Goal: Entertainment & Leisure: Consume media (video, audio)

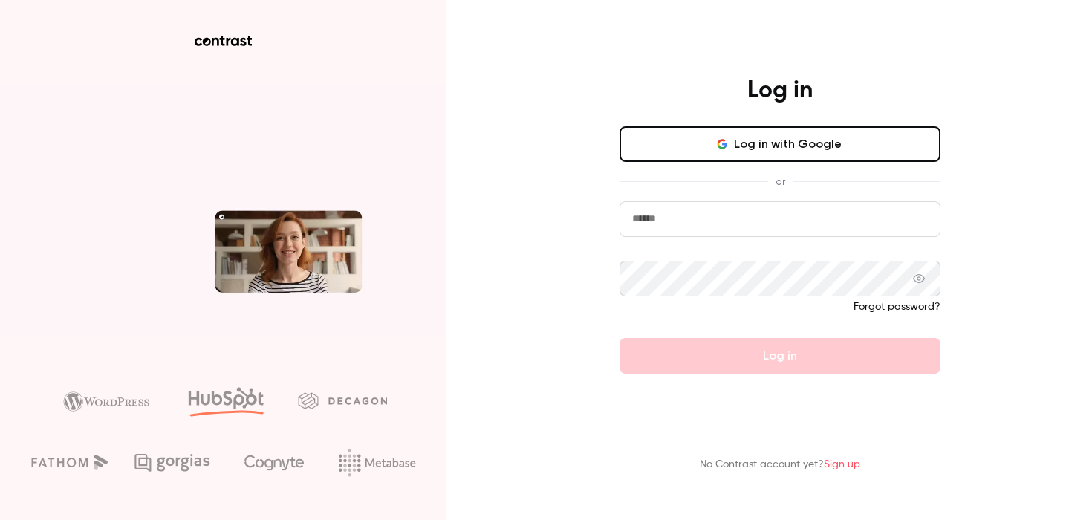
click at [727, 146] on icon "button" at bounding box center [724, 145] width 4 height 4
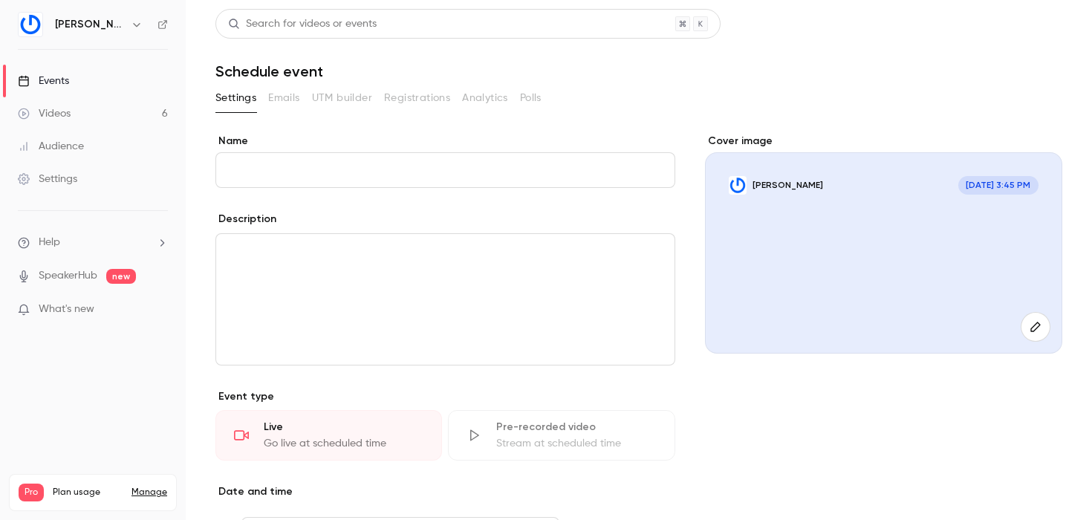
click at [126, 120] on link "Videos 6" at bounding box center [93, 113] width 186 height 33
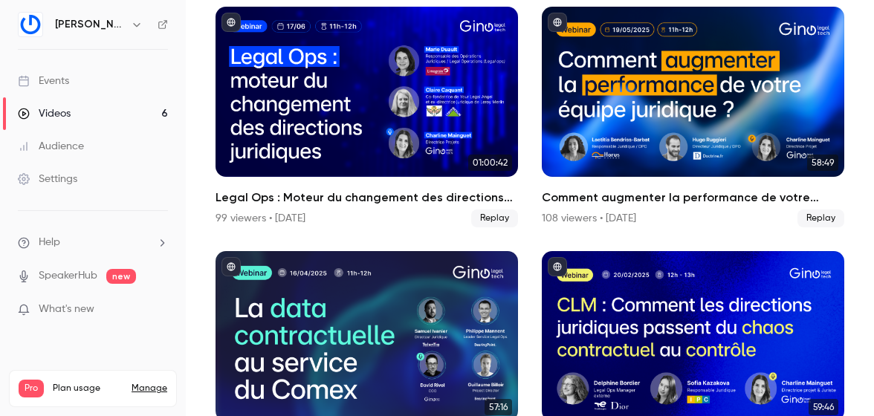
scroll to position [123, 0]
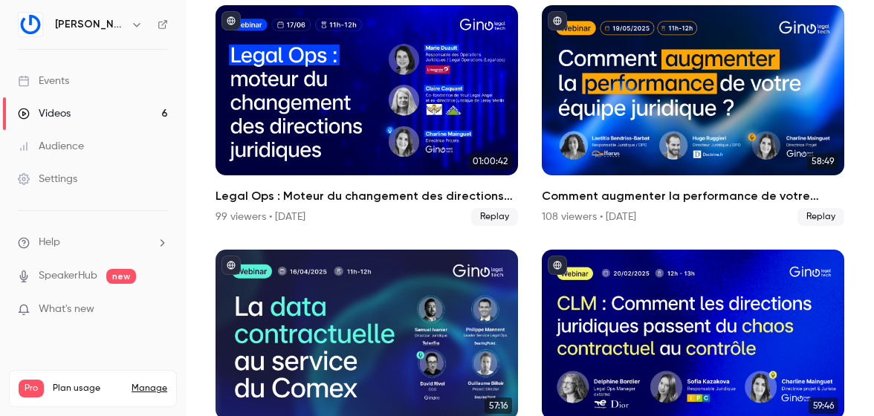
click at [203, 227] on main "Search for videos or events New video Schedule Videos All Replays Recordings Up…" at bounding box center [530, 208] width 688 height 416
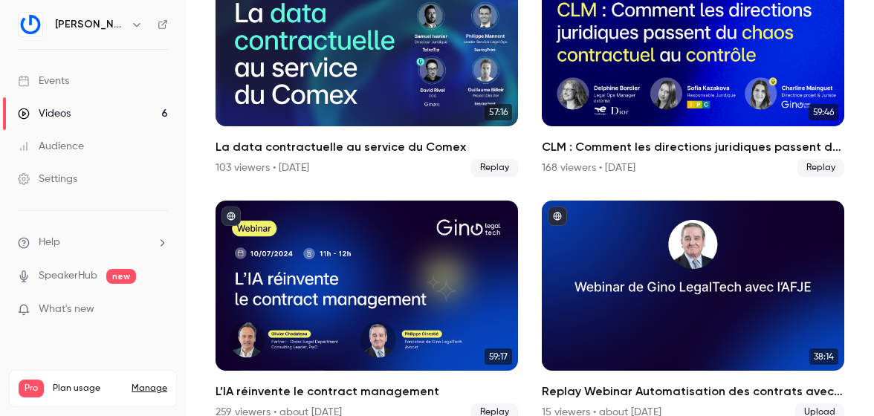
scroll to position [438, 0]
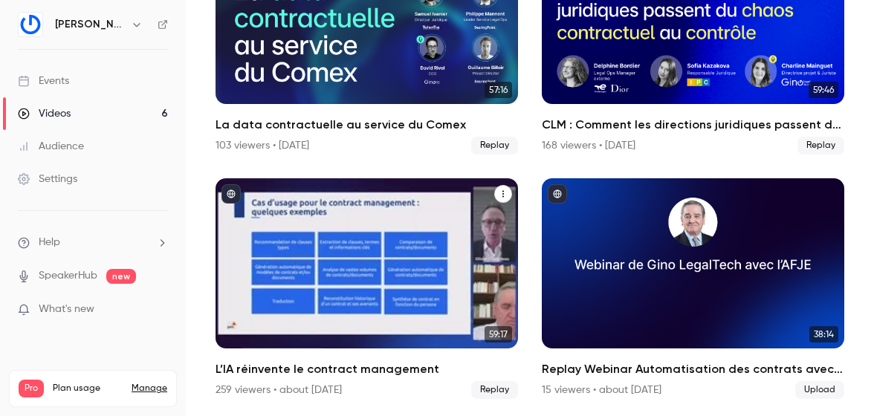
click at [360, 262] on div "L’IA réinvente le contract management" at bounding box center [366, 263] width 302 height 170
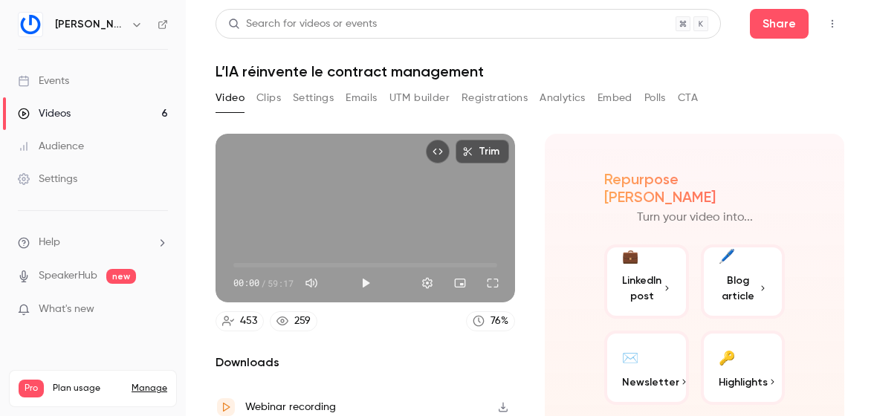
click at [365, 285] on button "Play" at bounding box center [366, 283] width 30 height 30
click at [486, 279] on button "Full screen" at bounding box center [493, 283] width 30 height 30
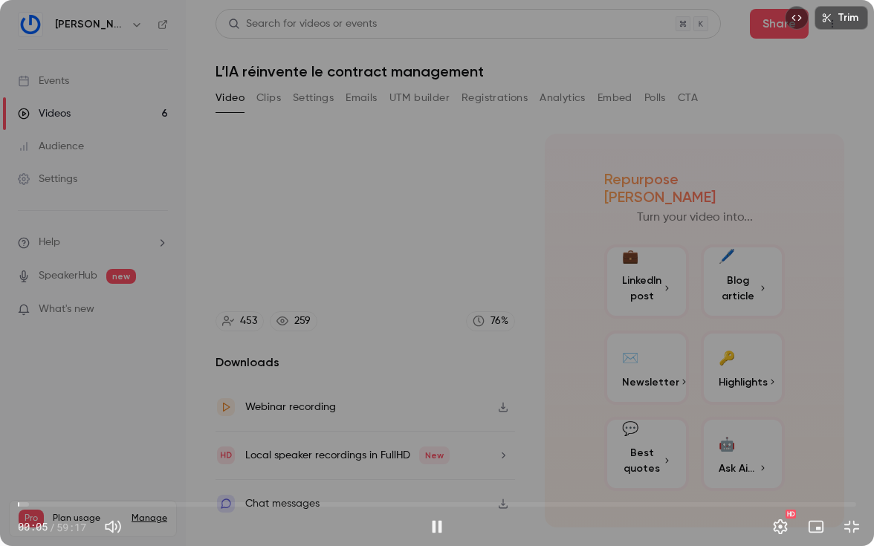
click at [135, 505] on span "00:05" at bounding box center [437, 505] width 838 height 24
click at [181, 502] on span "11:33" at bounding box center [437, 505] width 838 height 24
click at [230, 502] on span "11:34" at bounding box center [437, 505] width 838 height 24
click at [193, 502] on span "14:58" at bounding box center [437, 505] width 838 height 24
click at [276, 504] on span "12:31" at bounding box center [437, 505] width 838 height 24
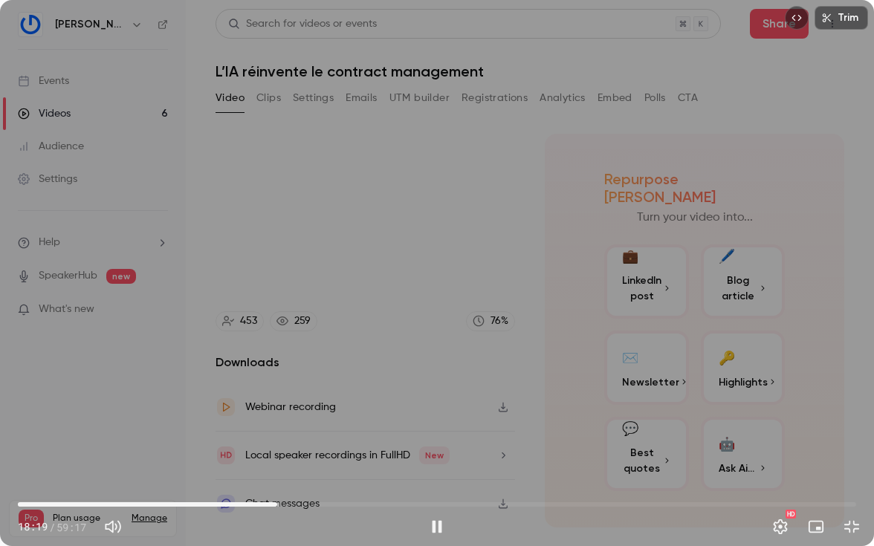
click at [275, 502] on span "18:19" at bounding box center [277, 504] width 4 height 4
click at [328, 507] on span "21:58" at bounding box center [437, 505] width 838 height 24
click at [360, 507] on span "21:58" at bounding box center [437, 505] width 838 height 24
click at [402, 507] on span "27:10" at bounding box center [437, 505] width 838 height 24
click at [435, 507] on span "27:10" at bounding box center [437, 505] width 838 height 24
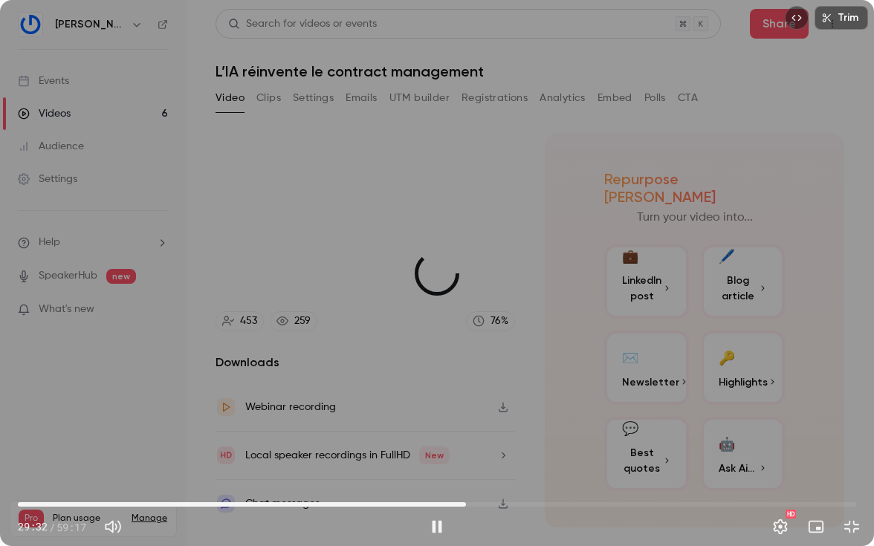
click at [466, 509] on span "31:41" at bounding box center [437, 505] width 838 height 24
type input "******"
click at [243, 426] on div "Trim 31:42 31:42 / 59:17 HD" at bounding box center [437, 273] width 874 height 546
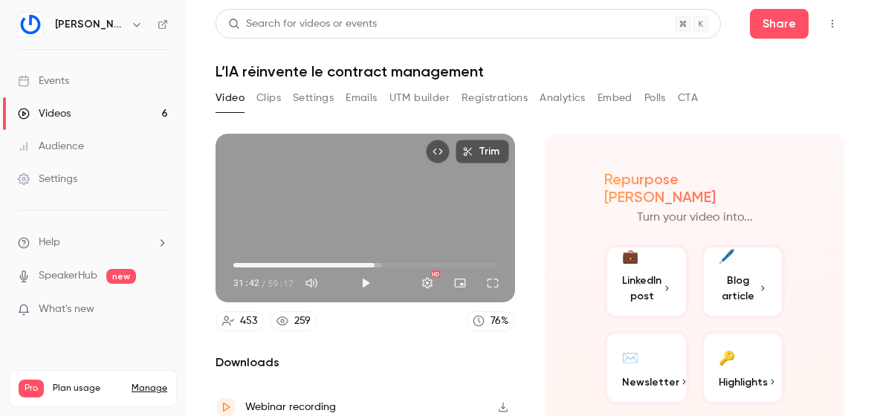
click at [539, 183] on section "Trim 31:42 31:42 / 59:17 HD 453 259 76 % Downloads Webinar recording Local spea…" at bounding box center [529, 256] width 629 height 245
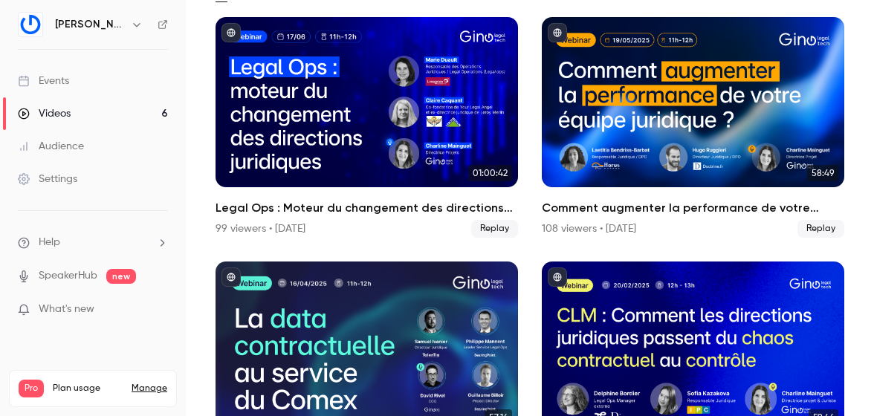
scroll to position [111, 0]
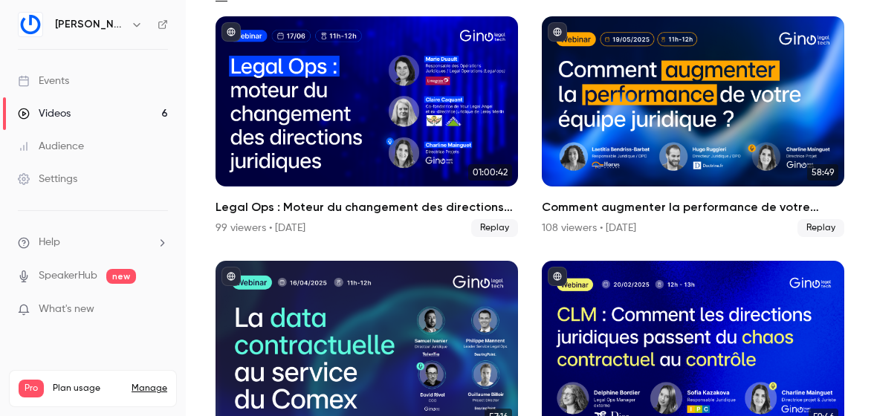
click at [862, 106] on main "Search for videos or events New video Schedule Videos All Replays Recordings Up…" at bounding box center [530, 208] width 688 height 416
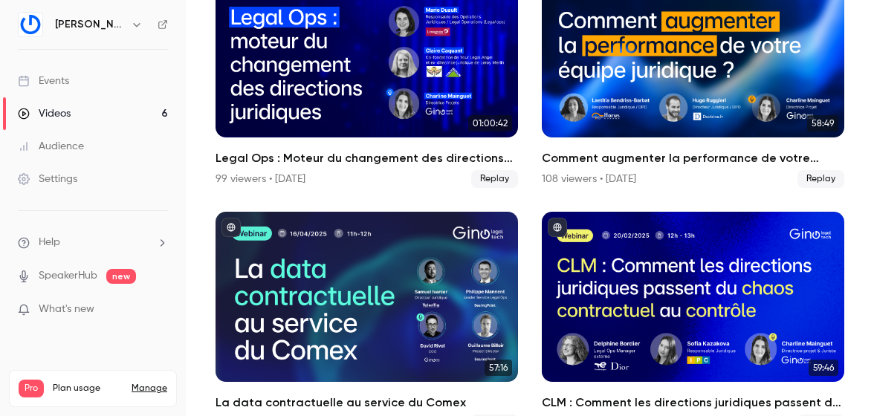
scroll to position [0, 0]
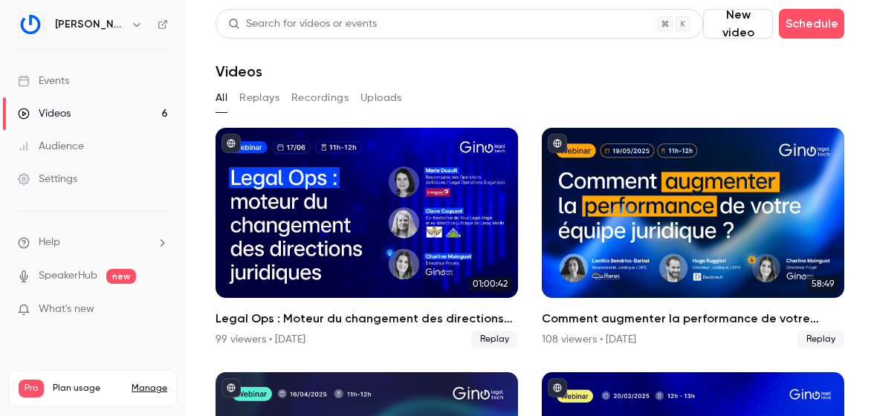
click at [857, 97] on main "Search for videos or events New video Schedule Videos All Replays Recordings Up…" at bounding box center [530, 208] width 688 height 416
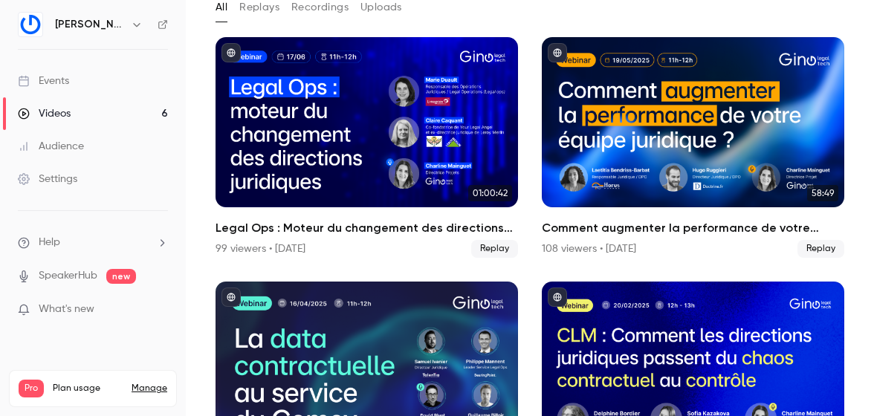
scroll to position [89, 0]
